Goal: Task Accomplishment & Management: Manage account settings

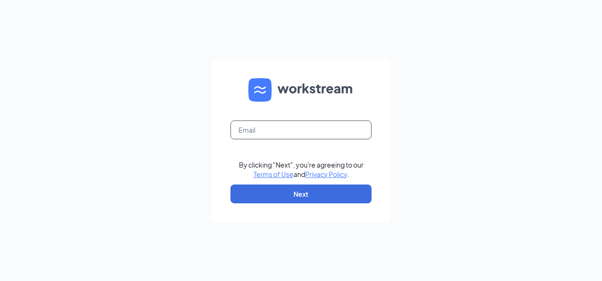
click at [246, 130] on input "text" at bounding box center [301, 129] width 141 height 19
type input "[EMAIL_ADDRESS][DOMAIN_NAME]"
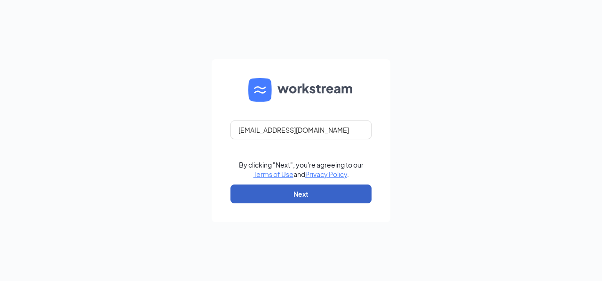
click at [277, 200] on button "Next" at bounding box center [301, 193] width 141 height 19
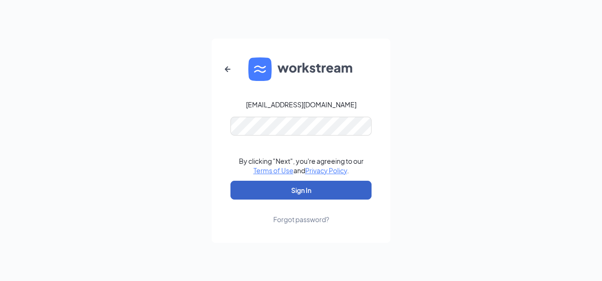
click at [288, 191] on button "Sign In" at bounding box center [301, 190] width 141 height 19
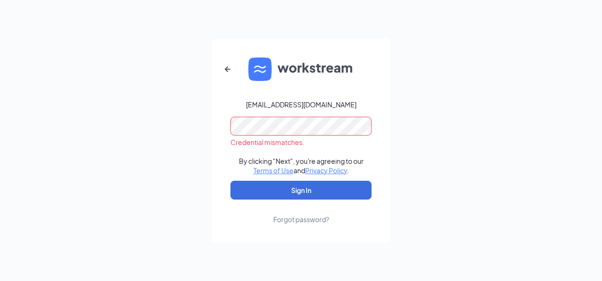
click at [303, 112] on form "[EMAIL_ADDRESS][DOMAIN_NAME] Credential mismatches. By clicking "Next", you're …" at bounding box center [301, 141] width 179 height 204
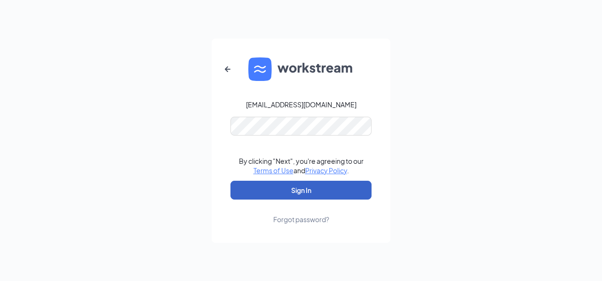
click at [281, 194] on button "Sign In" at bounding box center [301, 190] width 141 height 19
click at [290, 188] on button "Sign In" at bounding box center [301, 190] width 141 height 19
